Goal: Information Seeking & Learning: Find specific page/section

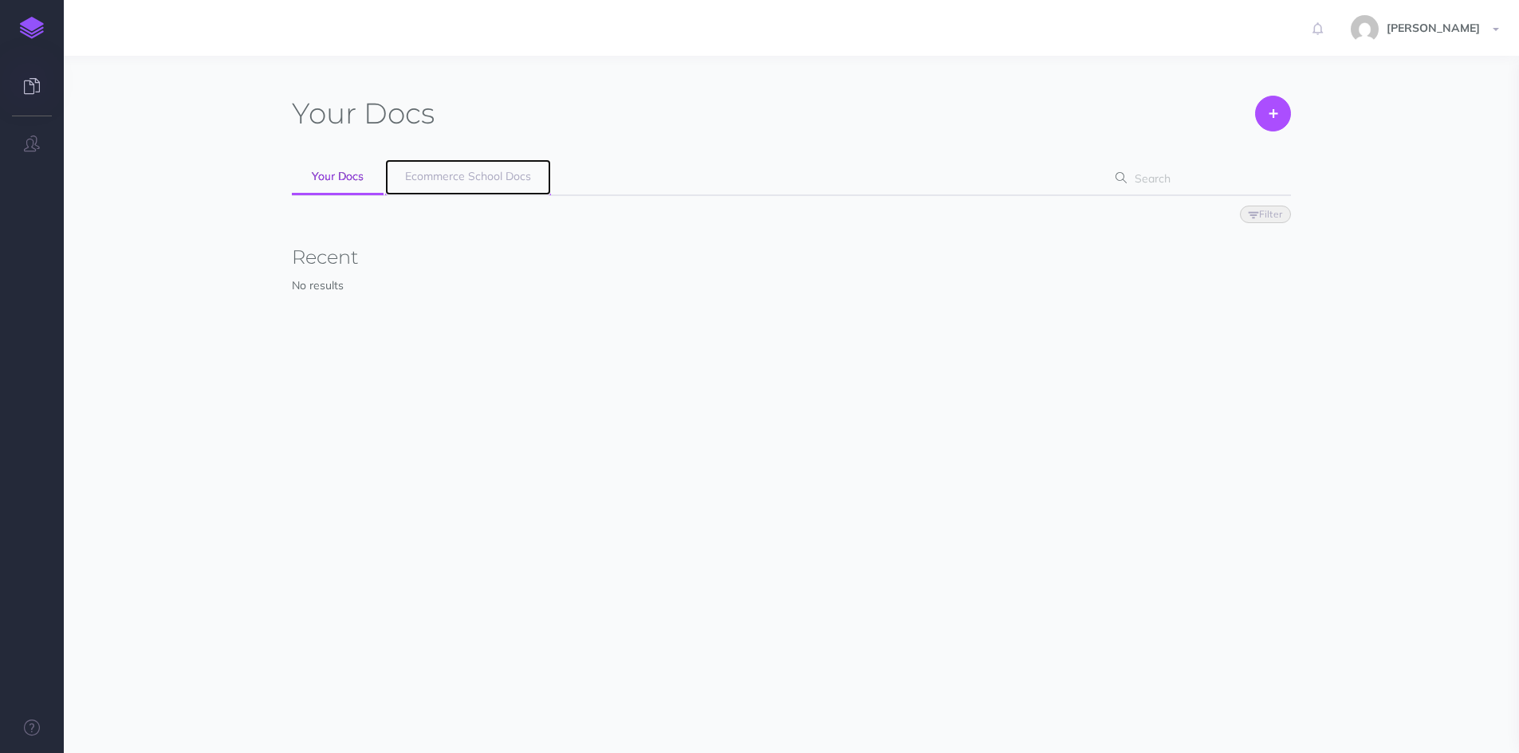
click at [427, 179] on span "Ecommerce School Docs" at bounding box center [468, 176] width 126 height 14
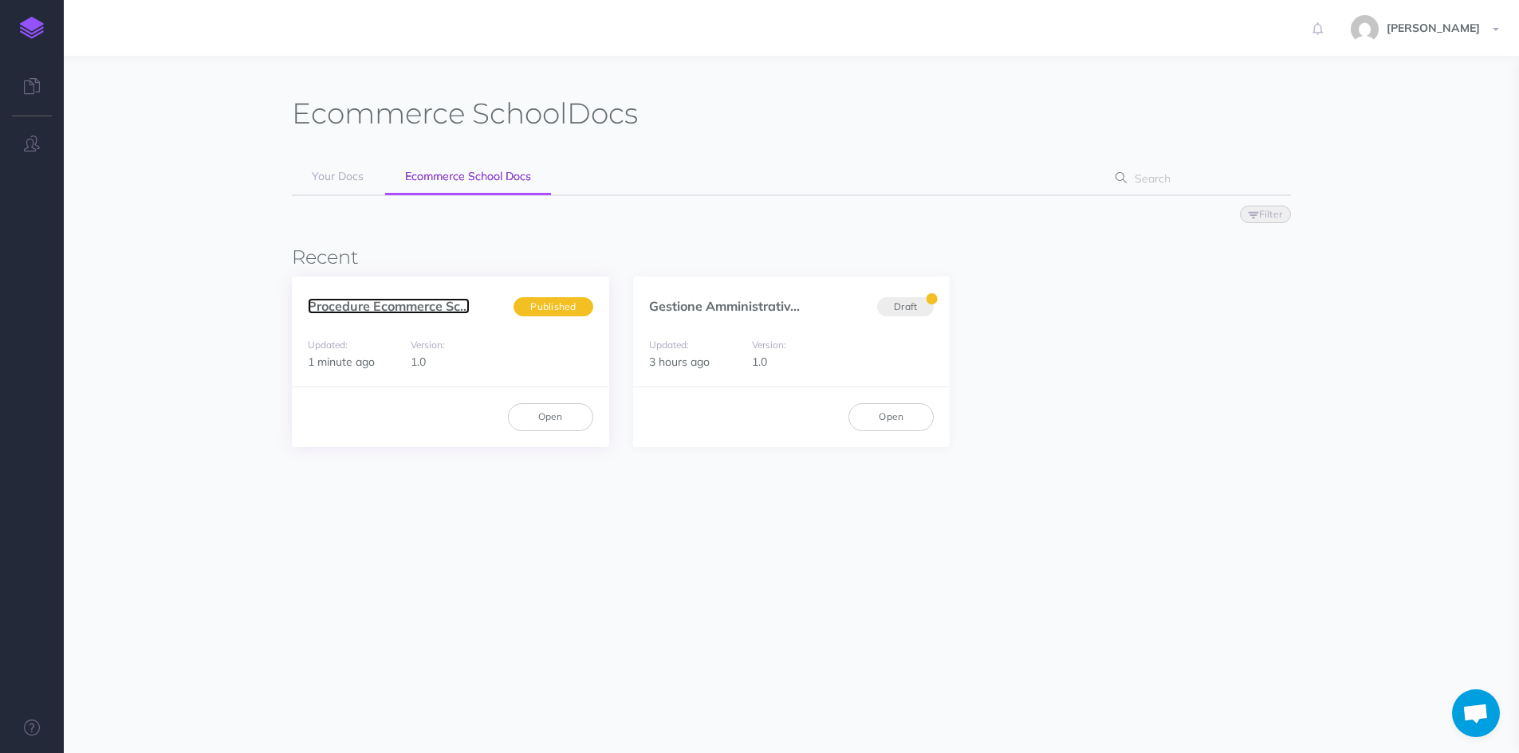
click at [367, 304] on link "Procedure Ecommerce Sc..." at bounding box center [389, 306] width 162 height 16
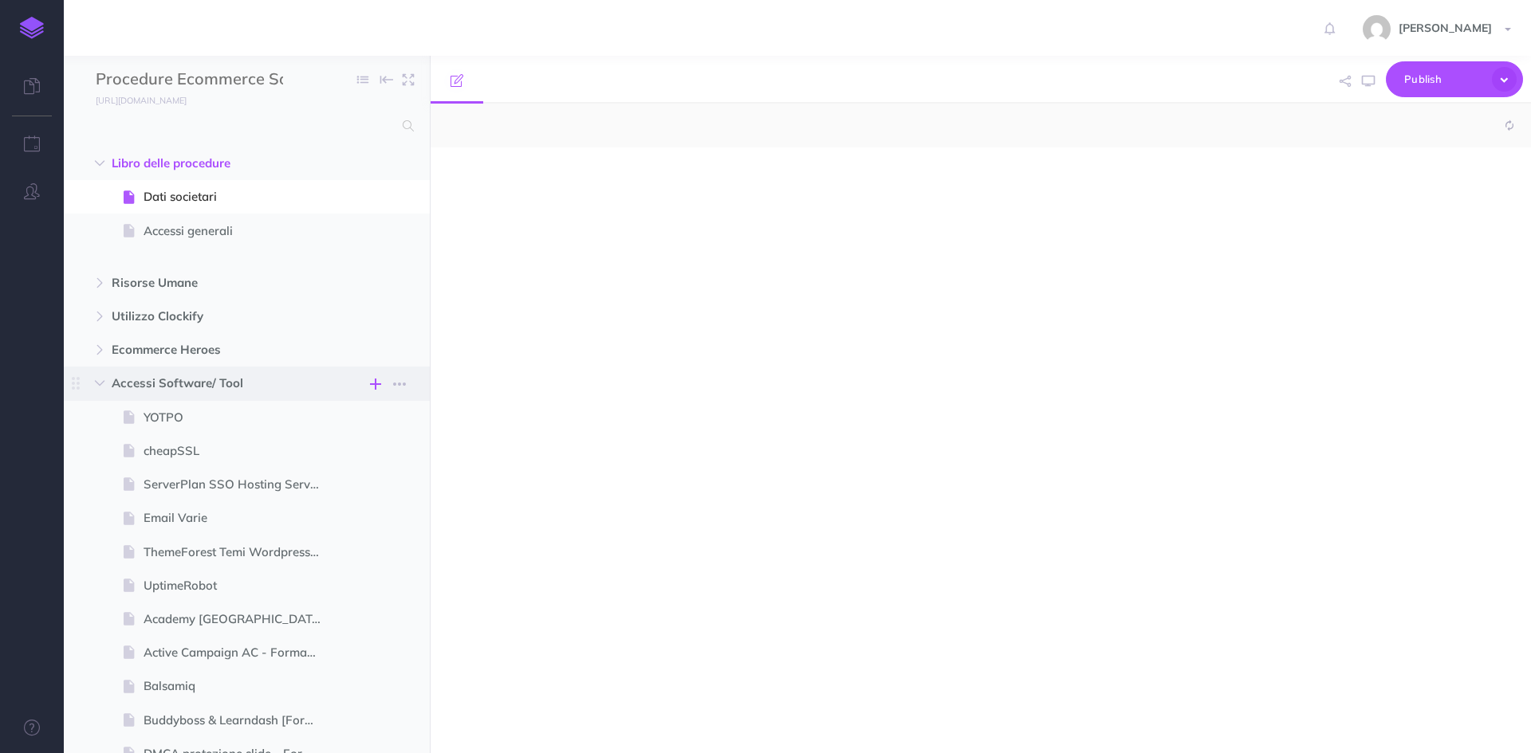
select select "null"
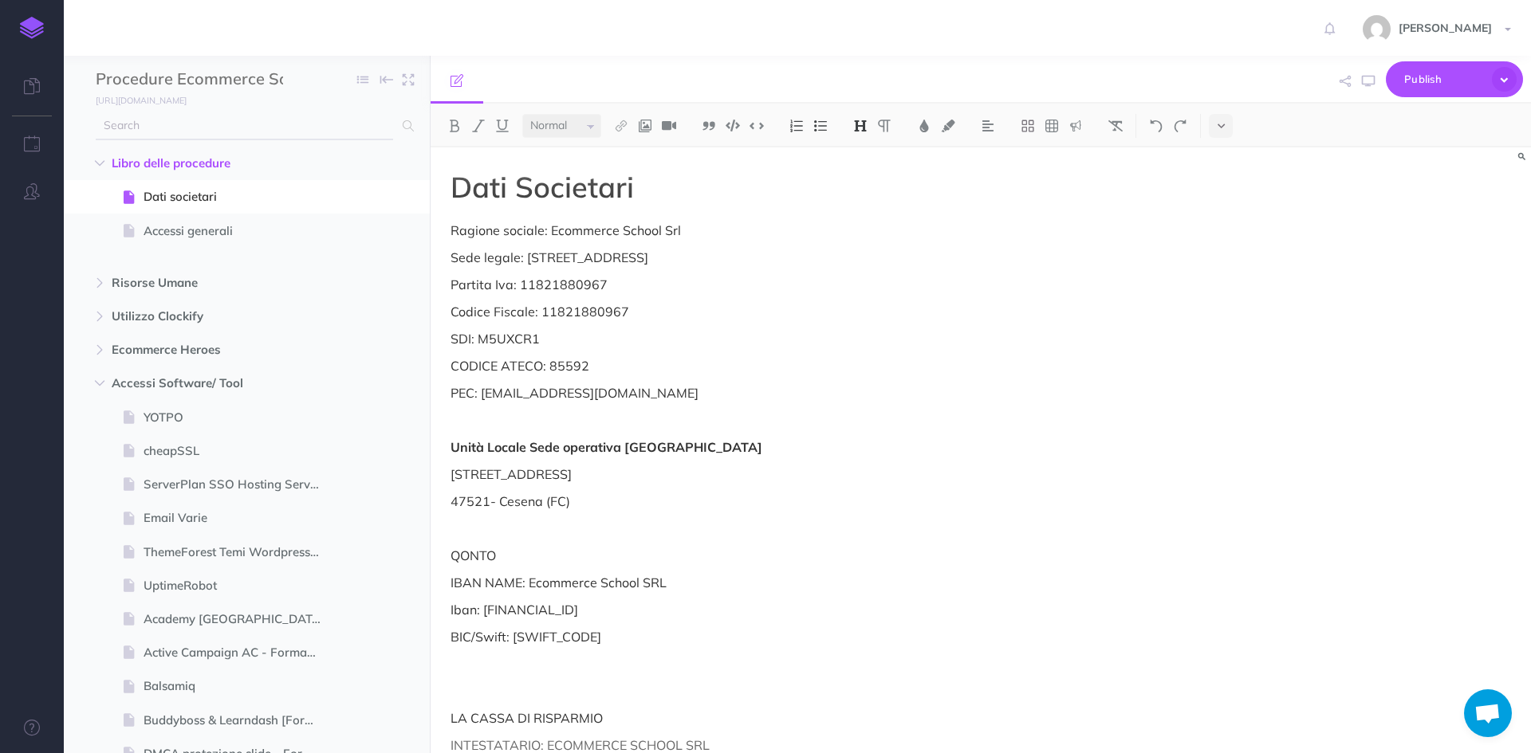
click at [217, 134] on input "text" at bounding box center [244, 126] width 297 height 29
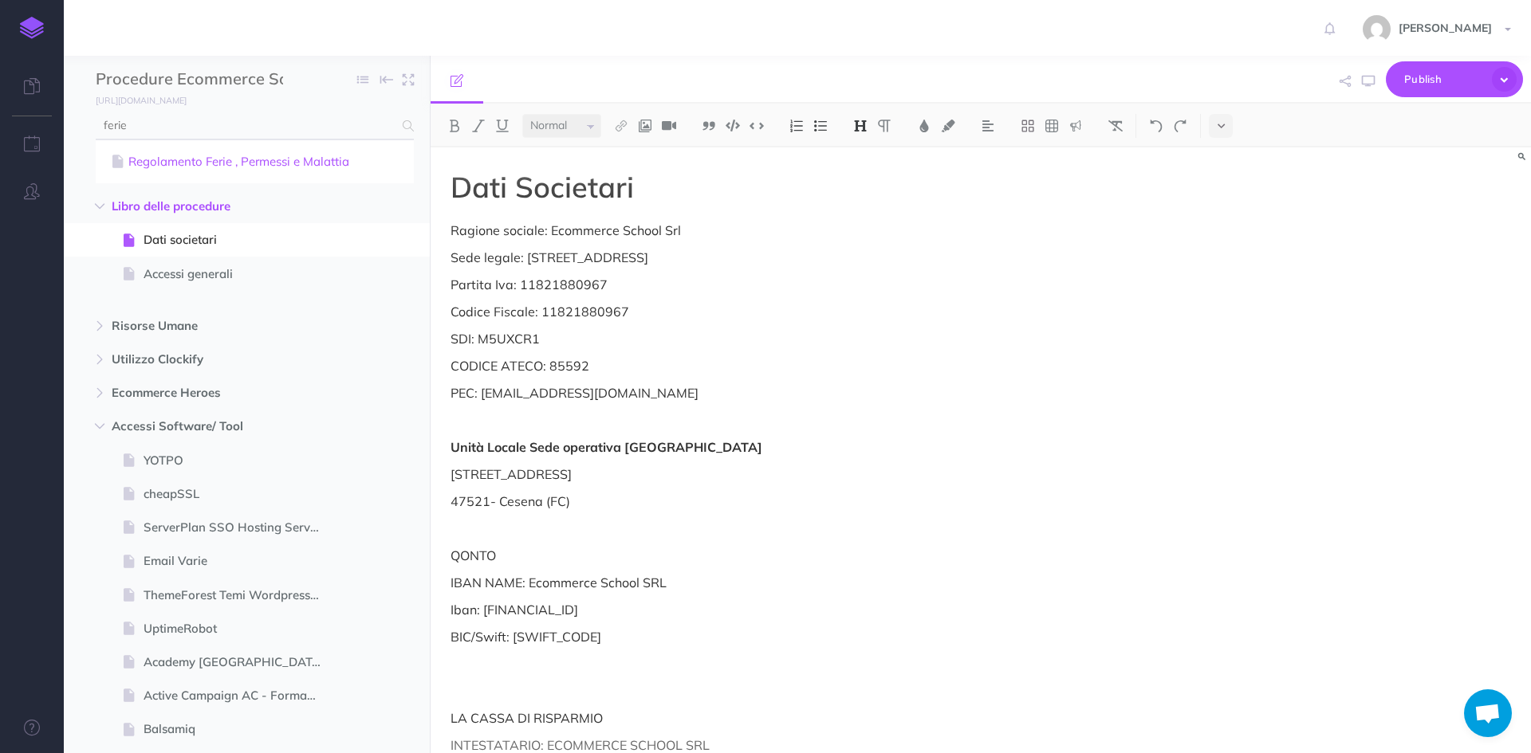
type input "ferie"
click at [226, 162] on link "Regolamento Ferie , Permessi e Malattia" at bounding box center [255, 161] width 294 height 19
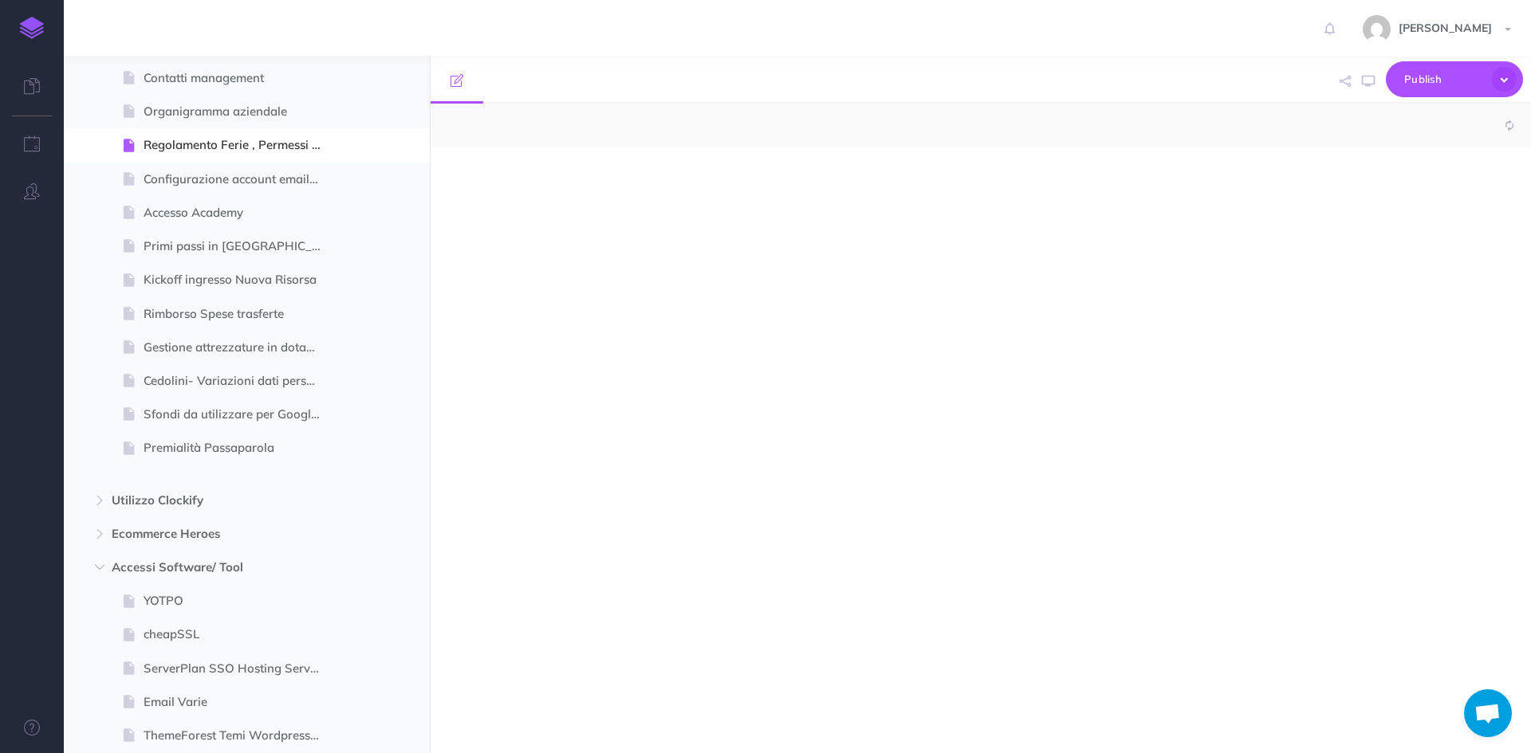
scroll to position [239, 0]
select select "null"
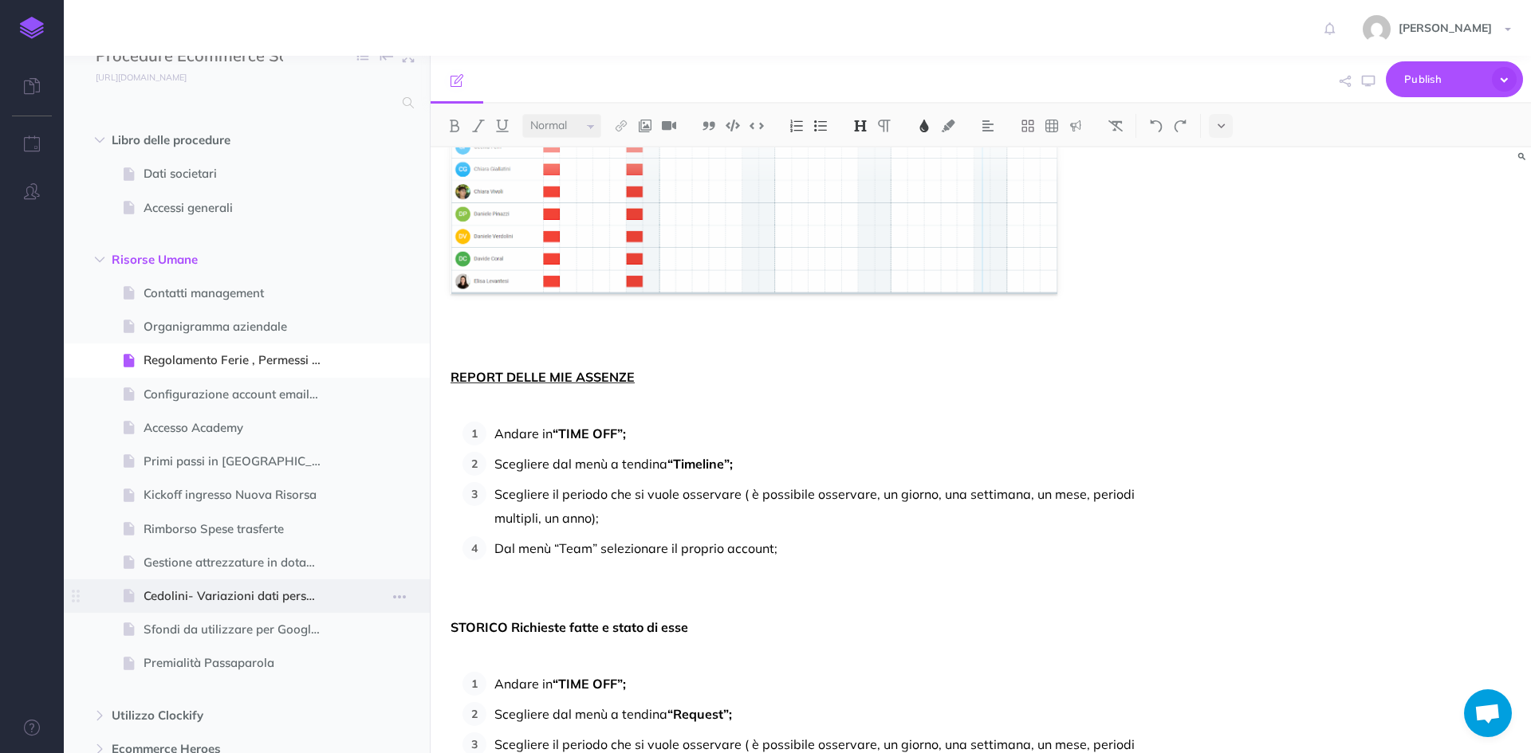
scroll to position [0, 0]
